Goal: Information Seeking & Learning: Find specific page/section

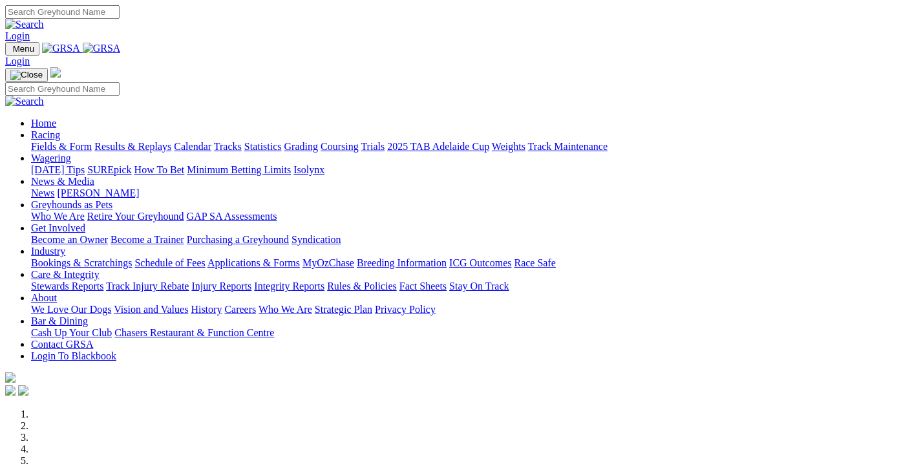
click at [70, 141] on link "Fields & Form" at bounding box center [61, 146] width 61 height 11
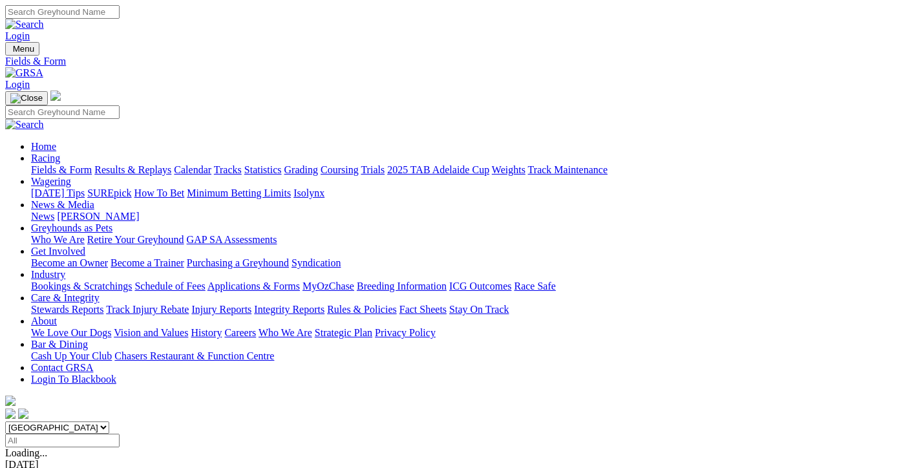
click at [255, 467] on div "R2 6:22pm" at bounding box center [460, 477] width 911 height 12
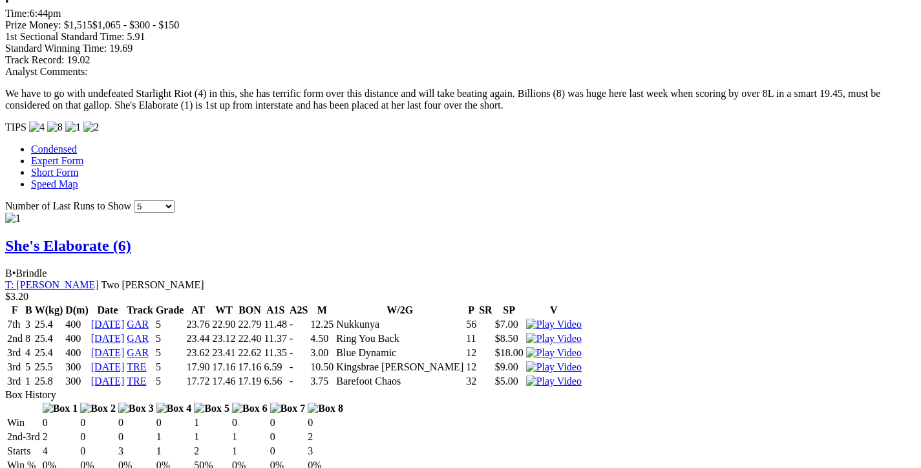
scroll to position [1034, 0]
